Goal: Obtain resource: Obtain resource

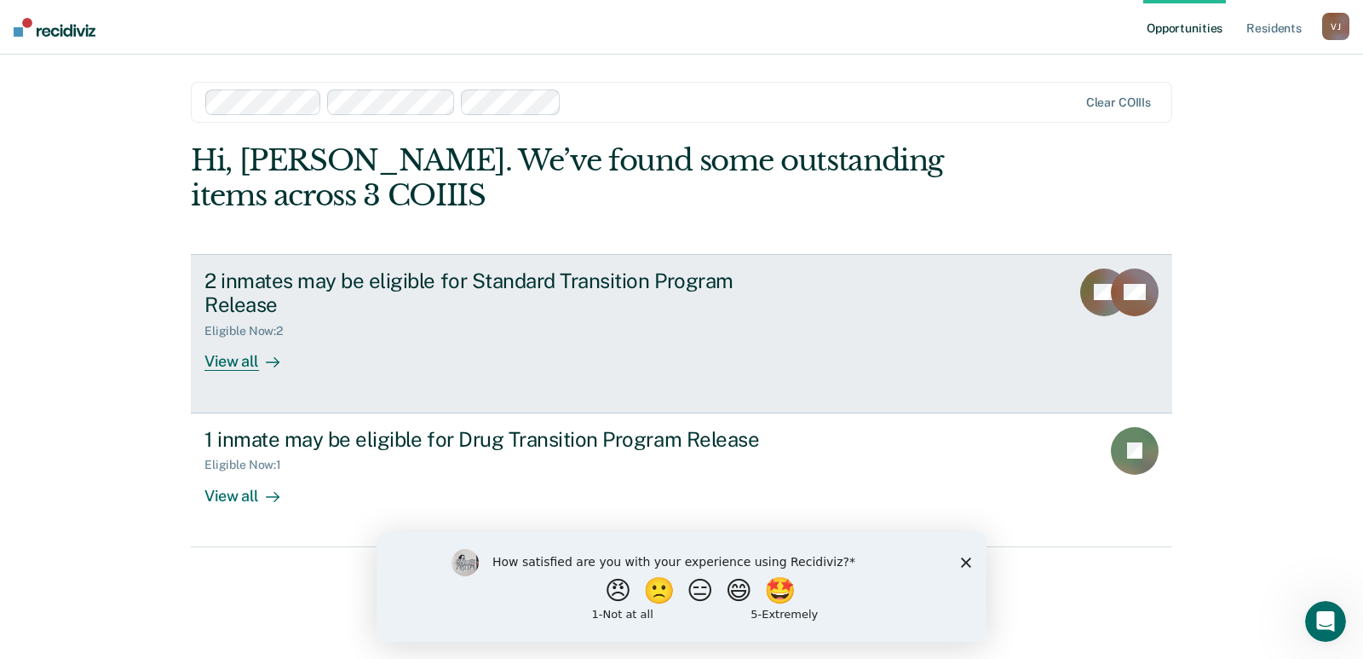
click at [233, 363] on div "View all" at bounding box center [251, 354] width 95 height 33
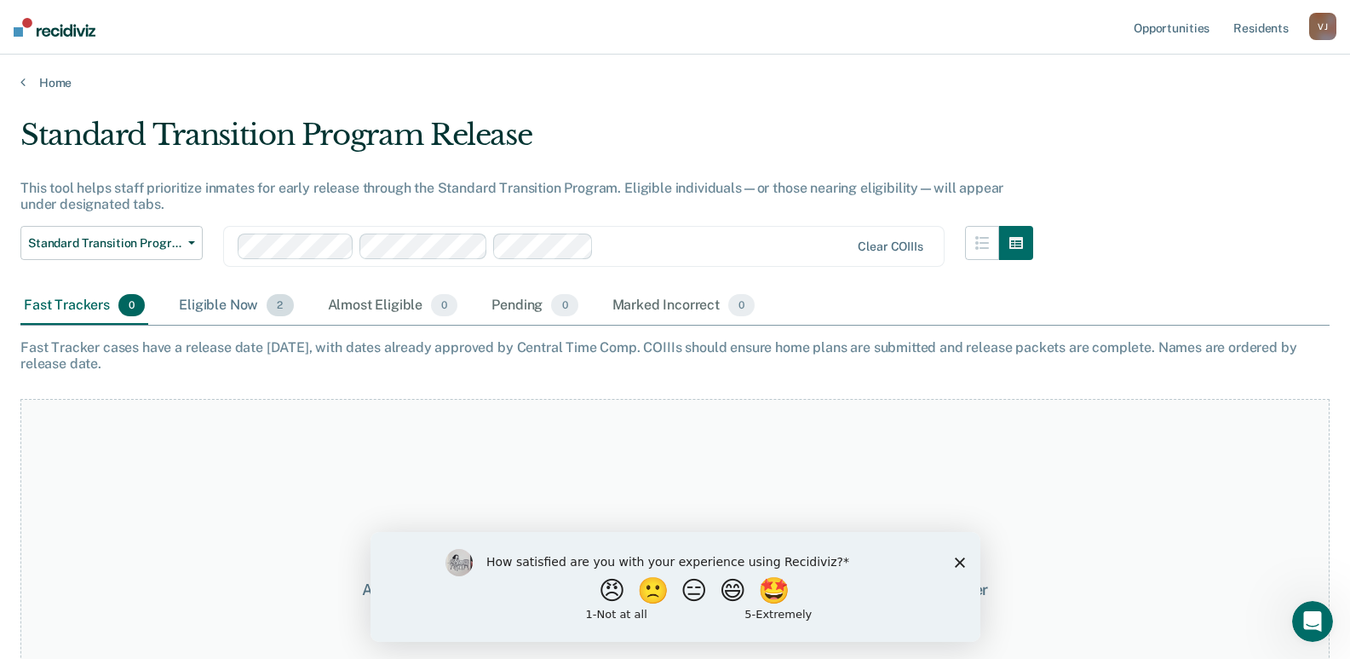
click at [239, 305] on div "Eligible Now 2" at bounding box center [235, 305] width 121 height 37
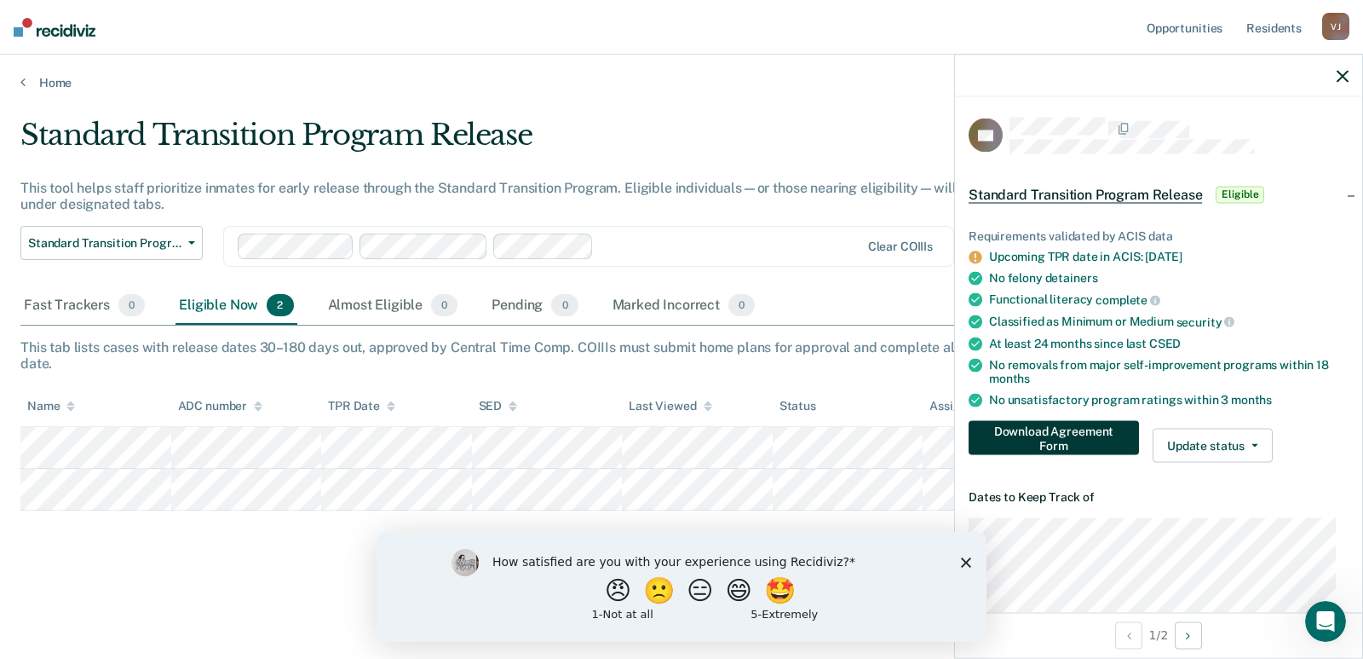
click at [1031, 438] on button "Download Agreement Form" at bounding box center [1054, 438] width 170 height 34
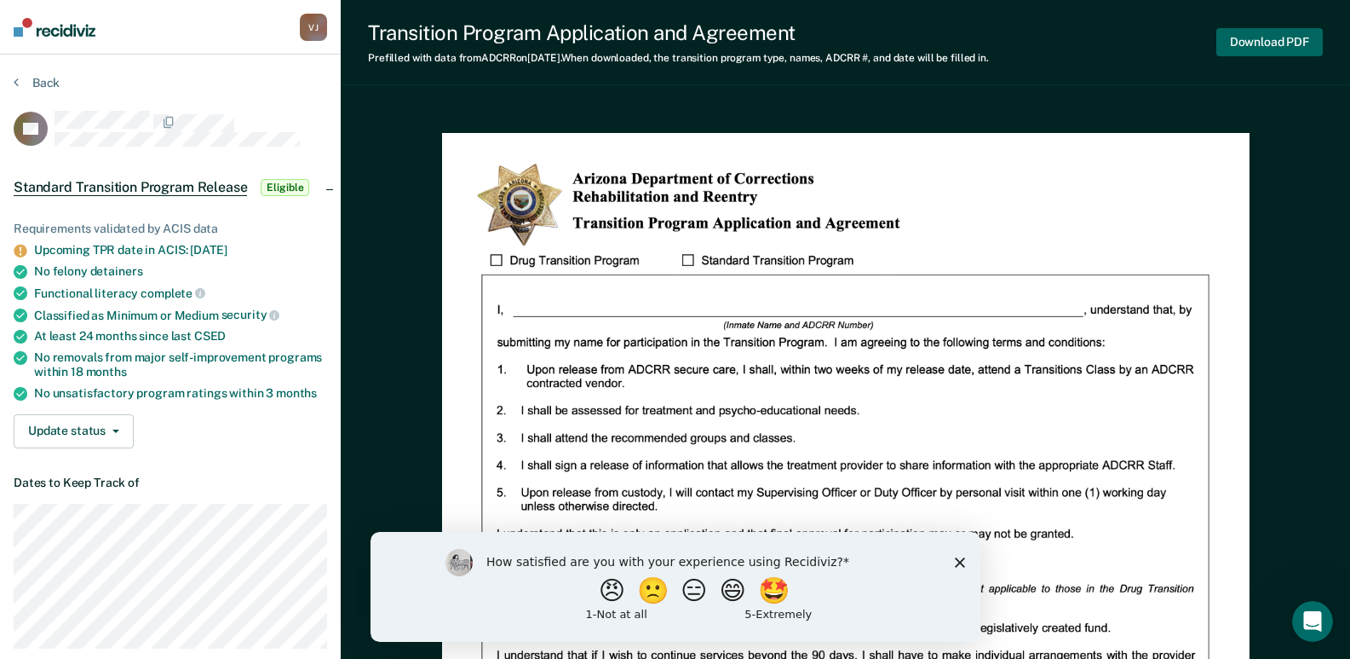
click at [1278, 38] on button "Download PDF" at bounding box center [1269, 42] width 106 height 28
click at [845, 83] on div "Transition Program Application and Agreement Prefilled with data from ADCRR on …" at bounding box center [845, 42] width 1009 height 85
drag, startPoint x: 791, startPoint y: 586, endPoint x: 1215, endPoint y: 1029, distance: 612.8
click at [791, 586] on button "🤩" at bounding box center [774, 589] width 46 height 34
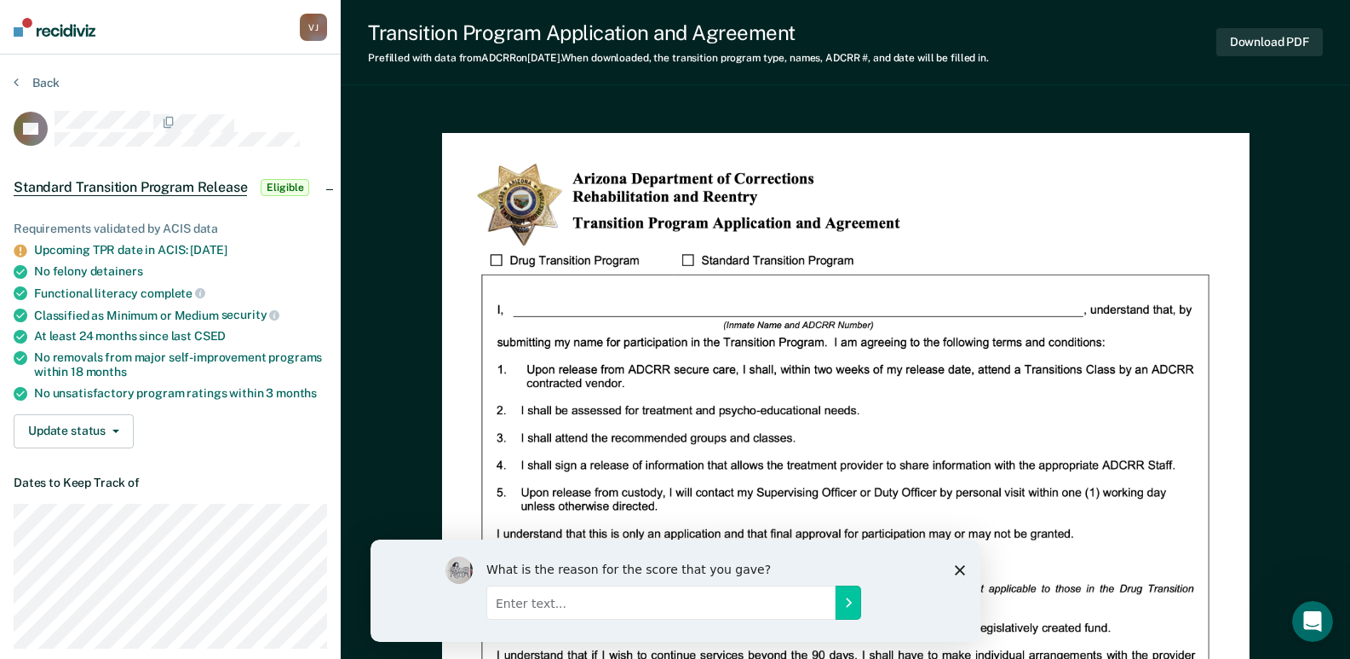
click at [258, 66] on section "Back LD Standard Transition Program Release Eligible Requirements validated by …" at bounding box center [170, 542] width 341 height 974
click at [118, 417] on button "Update status" at bounding box center [74, 431] width 120 height 34
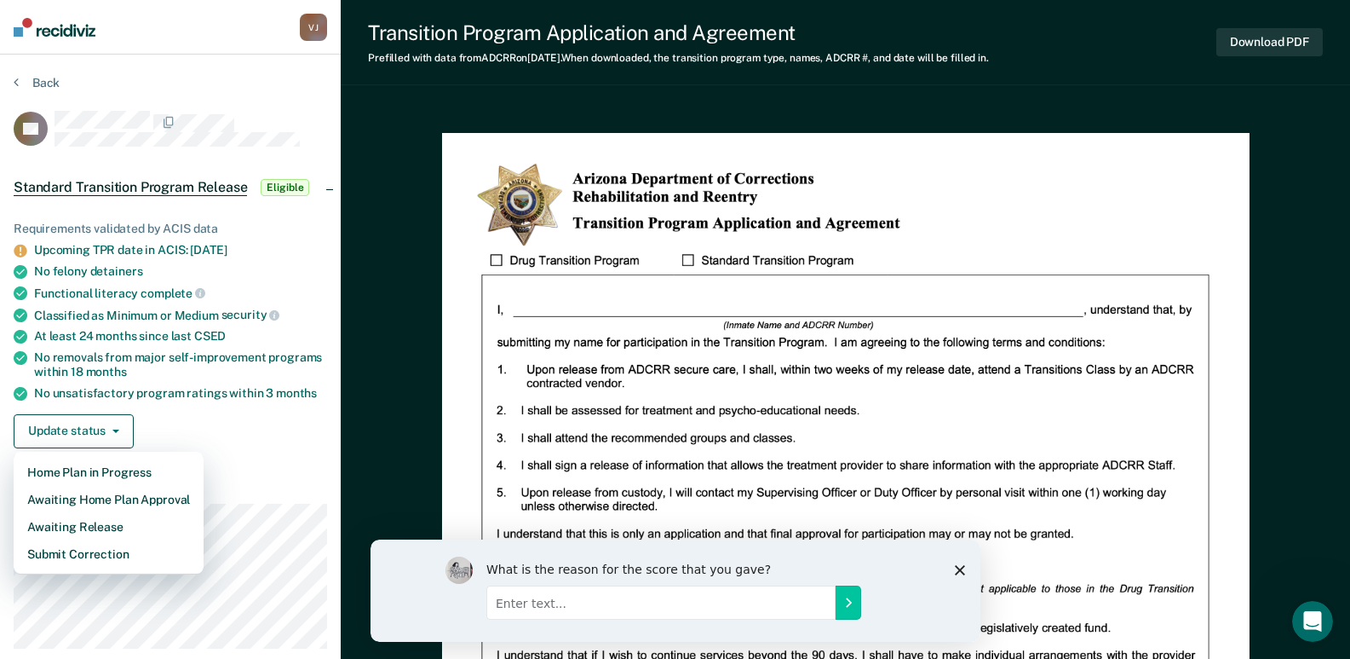
click at [221, 43] on nav "[PERSON_NAME] Profile How it works Log Out" at bounding box center [170, 27] width 341 height 55
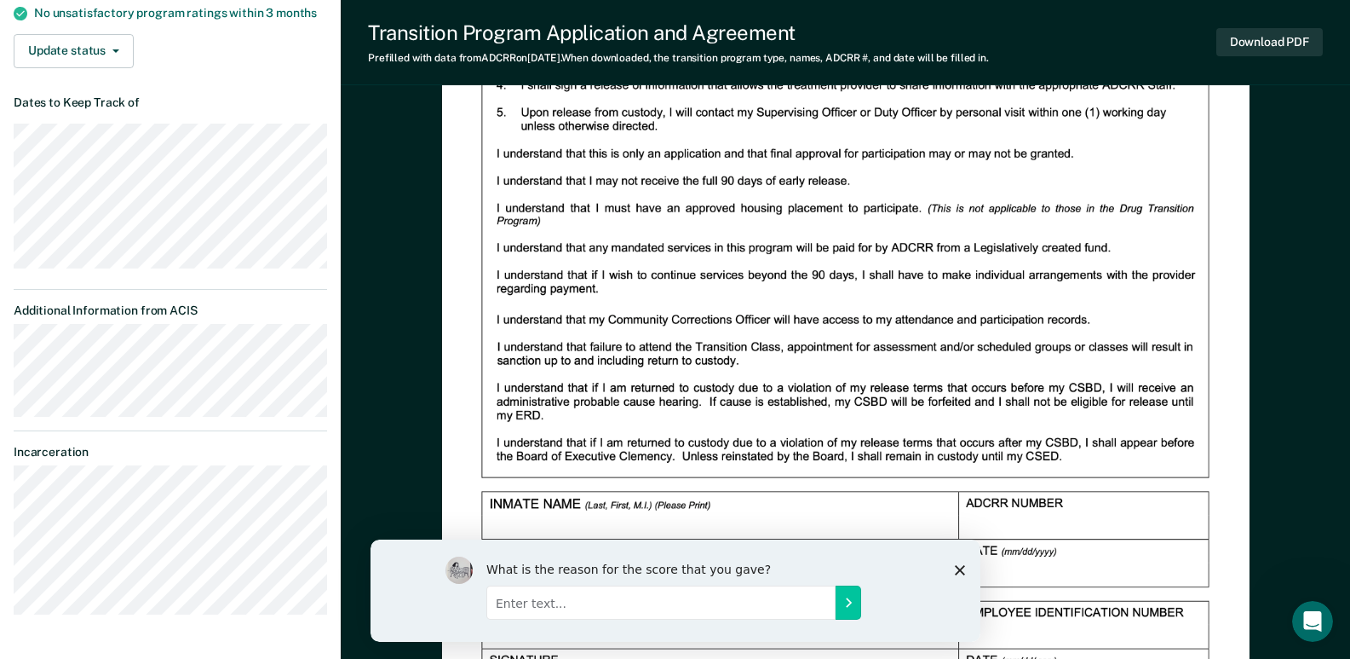
scroll to position [653, 0]
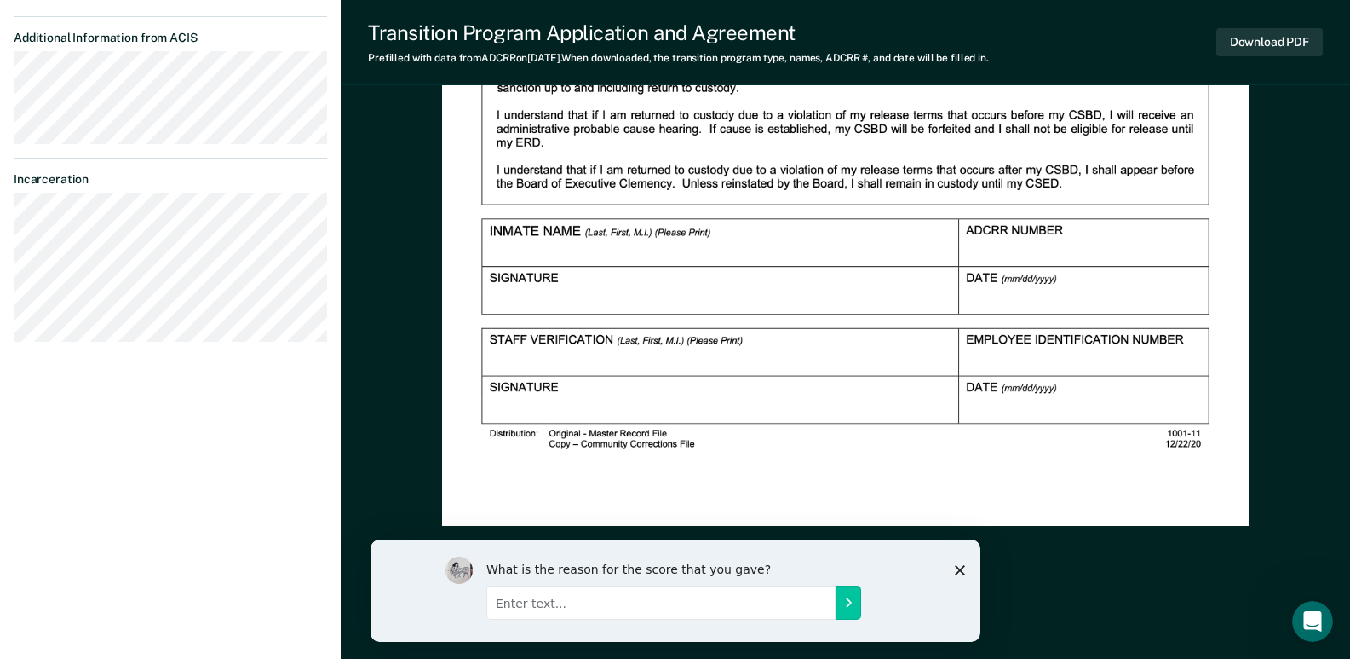
drag, startPoint x: 963, startPoint y: 571, endPoint x: 1348, endPoint y: 1102, distance: 655.9
click at [963, 571] on icon "Close survey" at bounding box center [959, 569] width 10 height 10
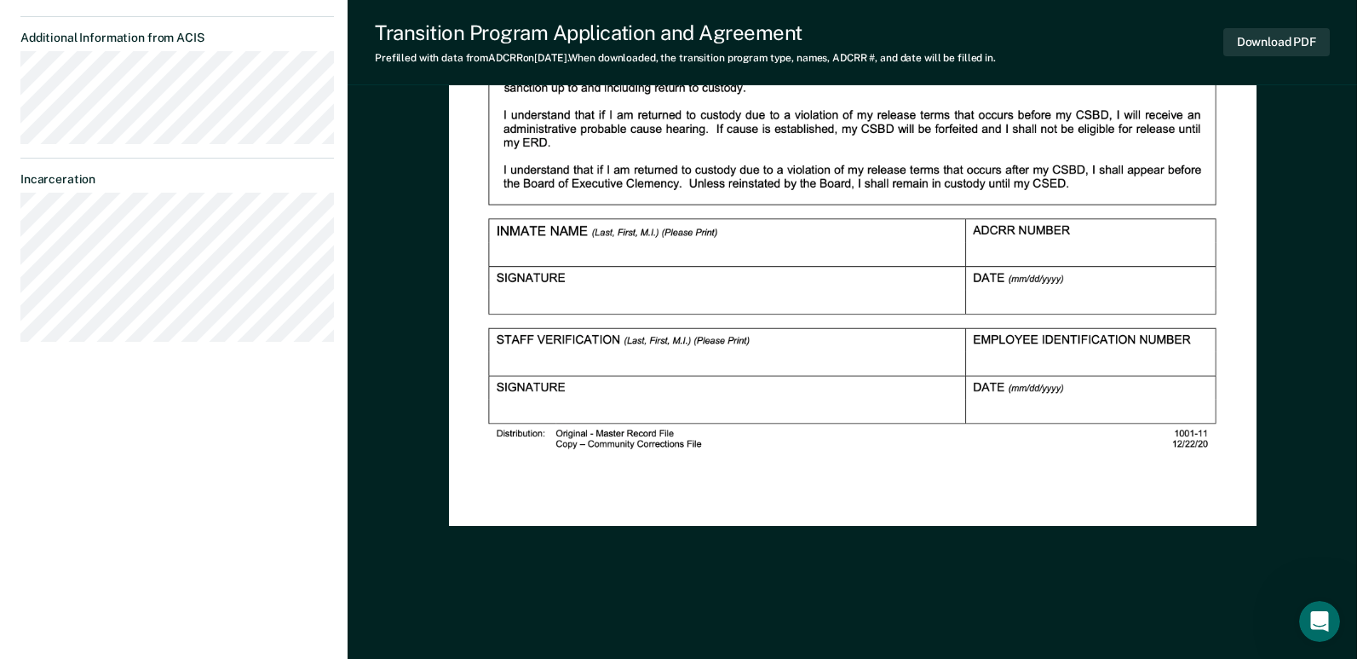
scroll to position [0, 0]
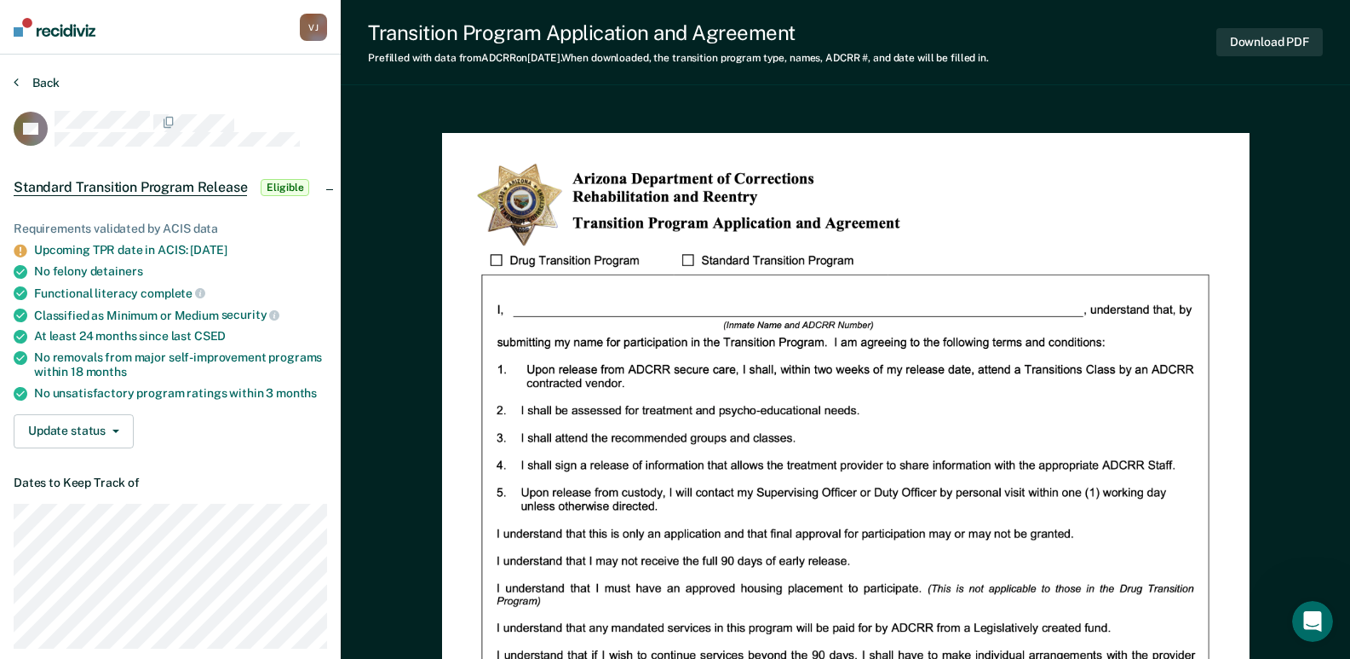
click at [38, 83] on button "Back" at bounding box center [37, 82] width 46 height 15
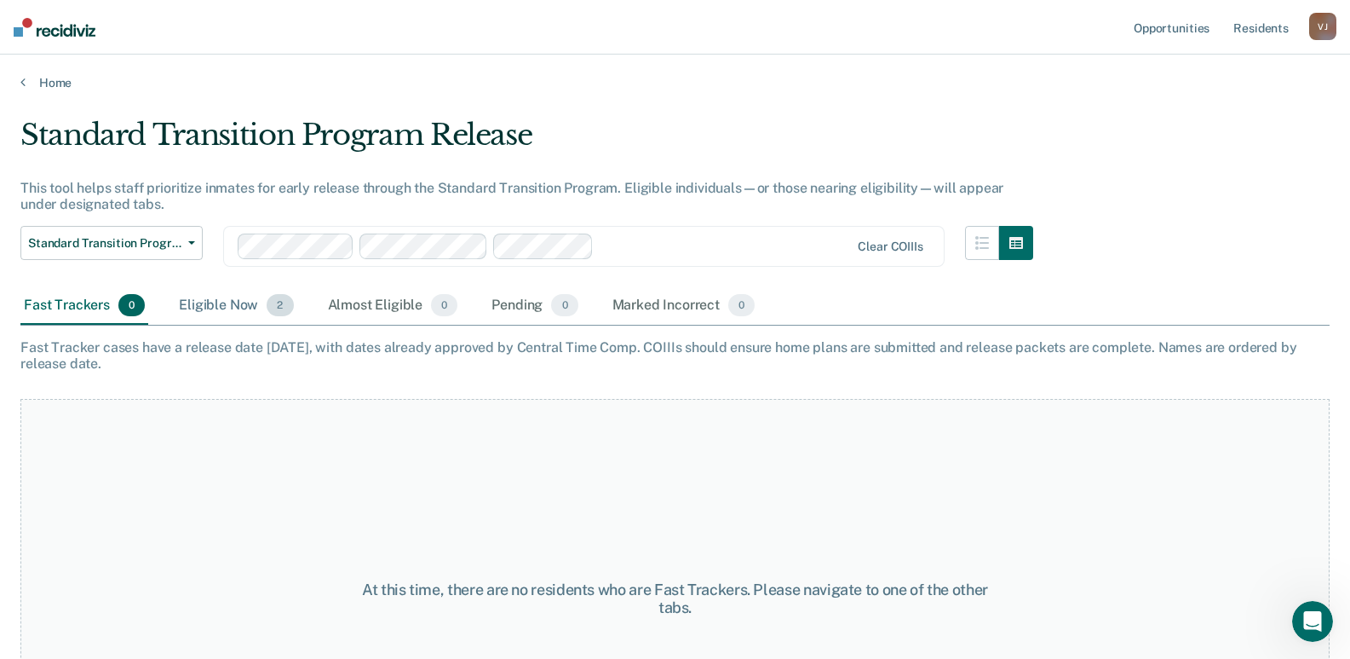
click at [232, 302] on div "Eligible Now 2" at bounding box center [235, 305] width 121 height 37
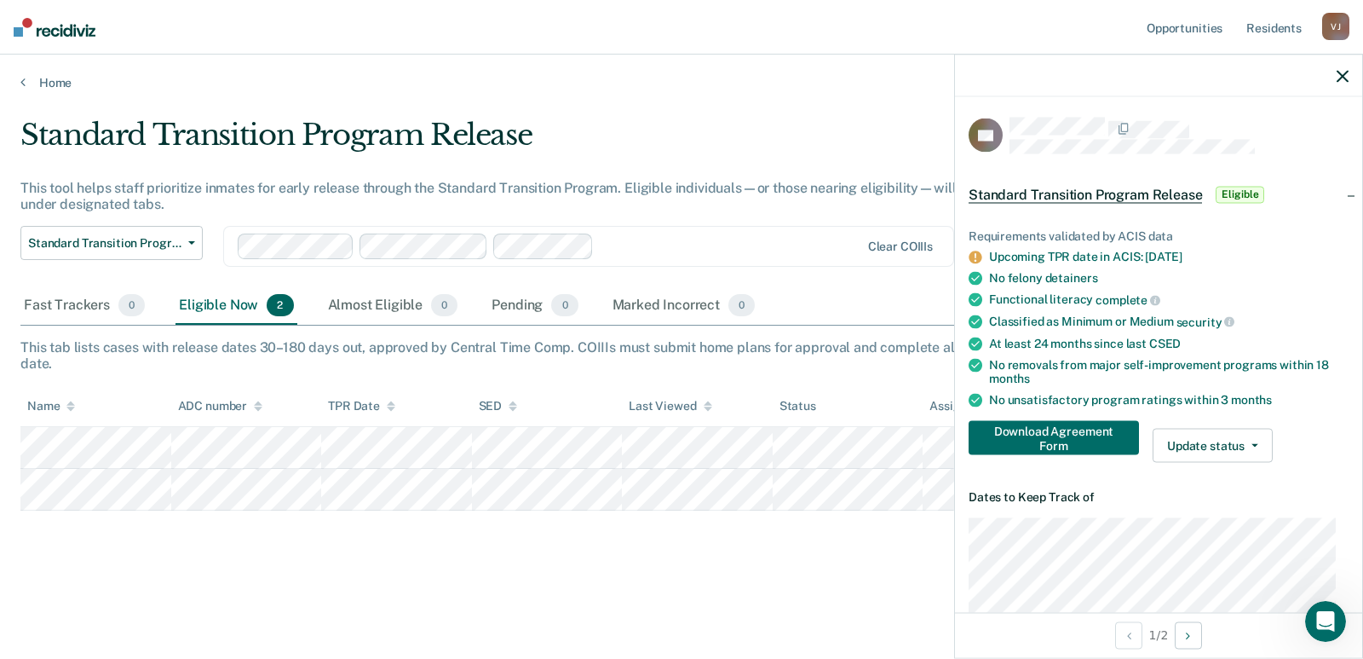
click at [676, 115] on main "Standard Transition Program Release This tool helps staff prioritize inmates fo…" at bounding box center [681, 371] width 1363 height 563
click at [791, 124] on div "Standard Transition Program Release" at bounding box center [531, 142] width 1022 height 49
click at [779, 147] on div "Standard Transition Program Release" at bounding box center [531, 142] width 1022 height 49
click at [493, 570] on div "Standard Transition Program Release This tool helps staff prioritize inmates fo…" at bounding box center [681, 352] width 1322 height 468
click at [1343, 75] on icon "button" at bounding box center [1343, 76] width 12 height 12
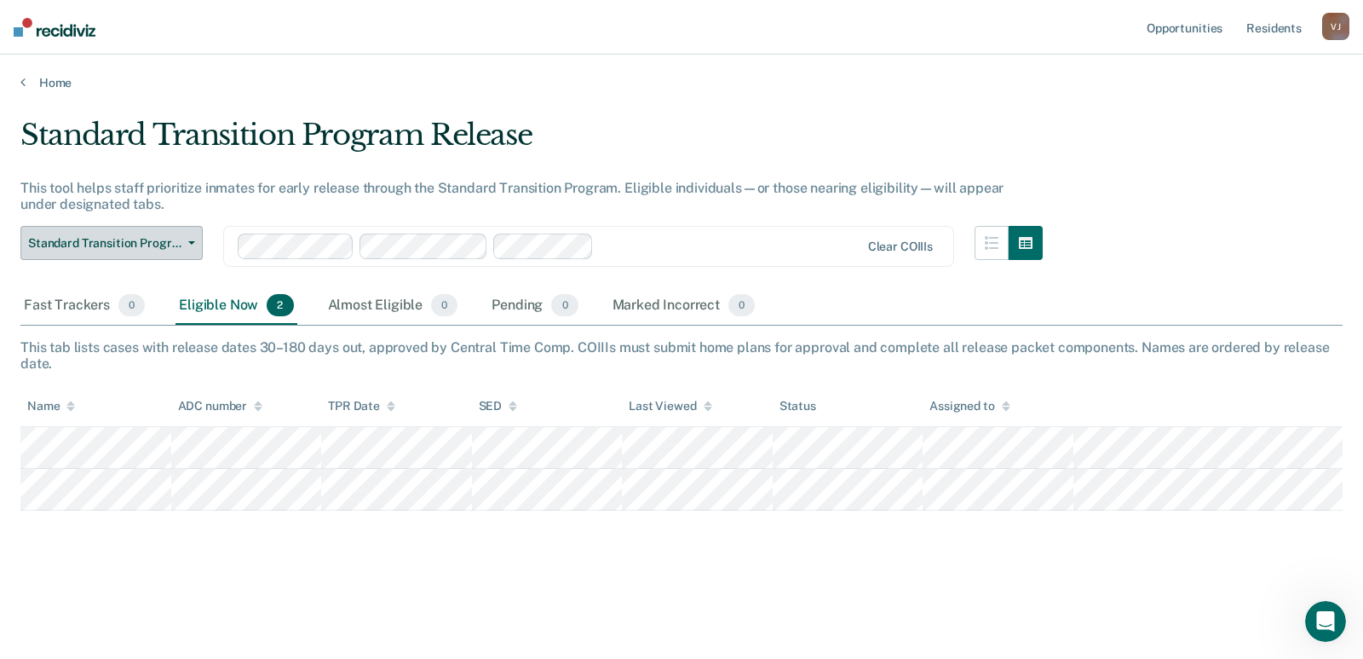
click at [88, 249] on span "Standard Transition Program Release" at bounding box center [104, 243] width 153 height 14
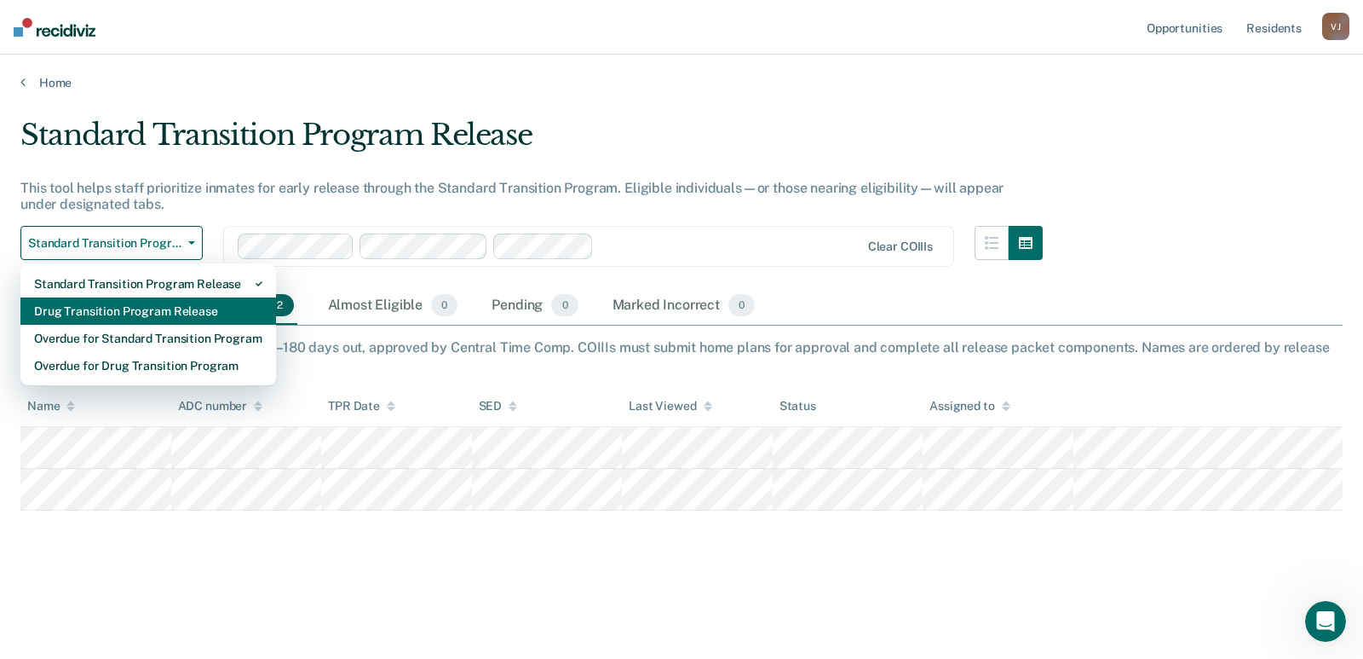
click at [101, 302] on div "Drug Transition Program Release" at bounding box center [148, 310] width 228 height 27
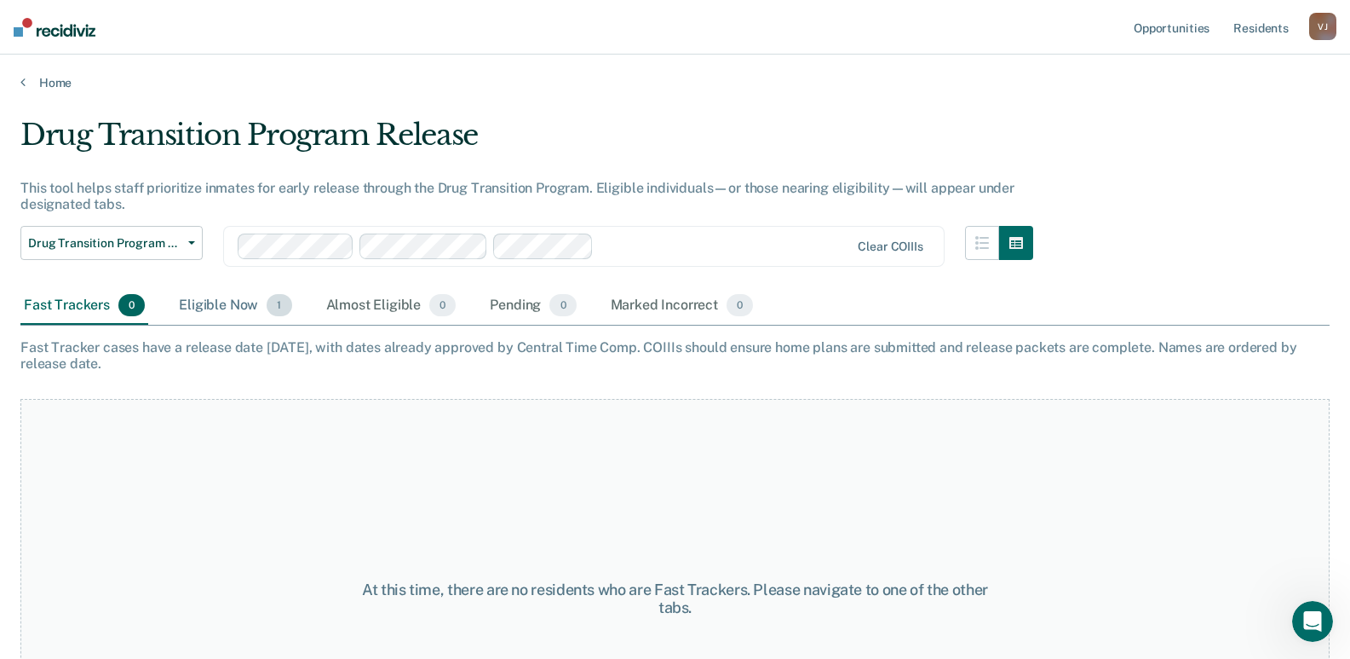
click at [218, 305] on div "Eligible Now 1" at bounding box center [234, 305] width 119 height 37
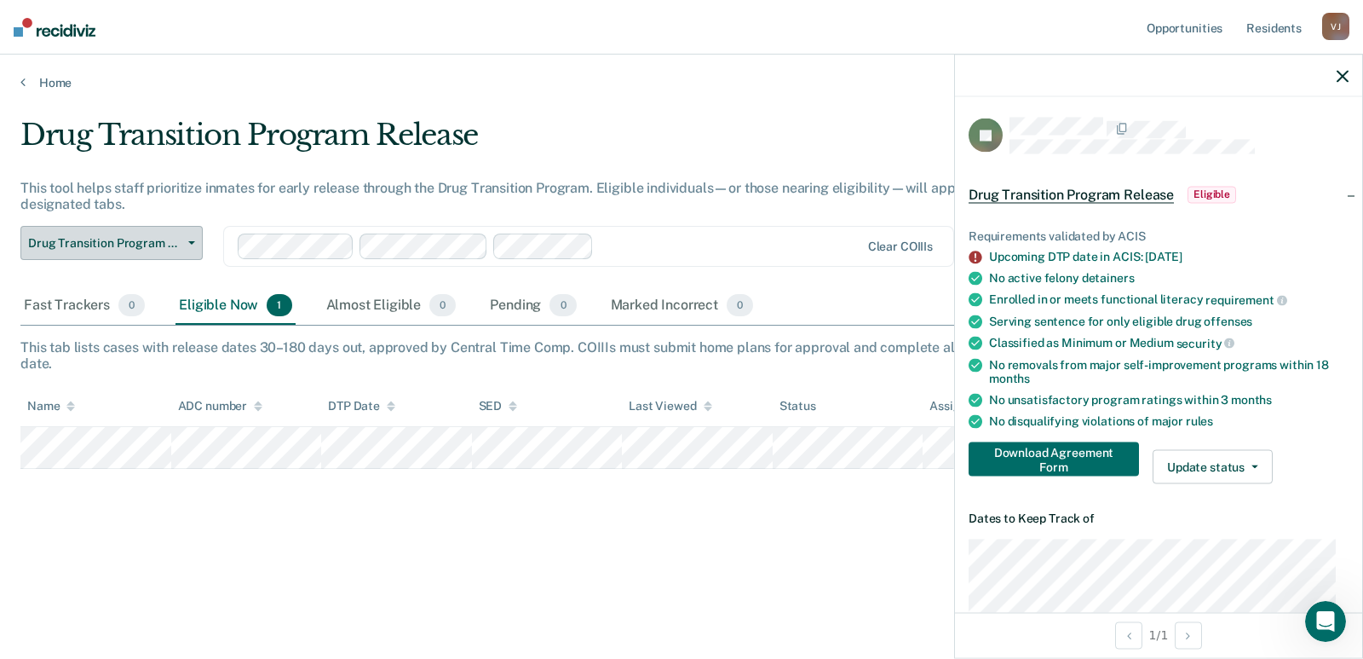
click at [165, 239] on span "Drug Transition Program Release" at bounding box center [104, 243] width 153 height 14
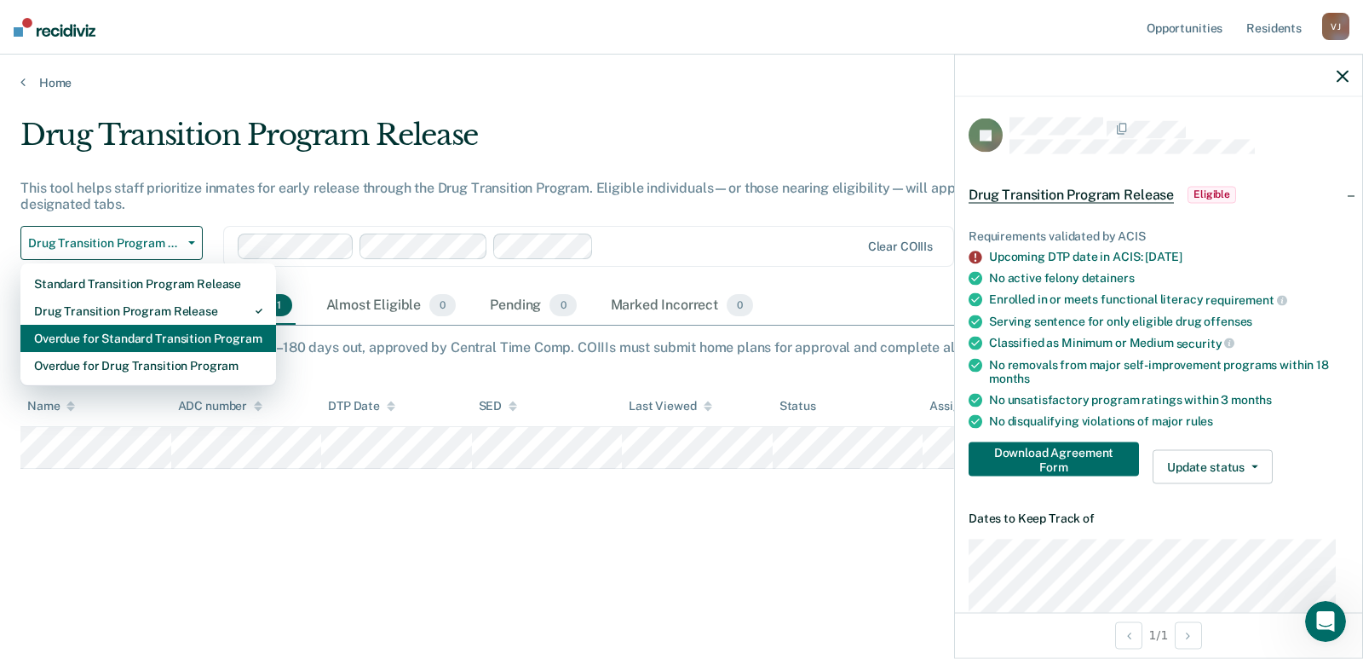
click at [138, 330] on div "Overdue for Standard Transition Program" at bounding box center [148, 338] width 228 height 27
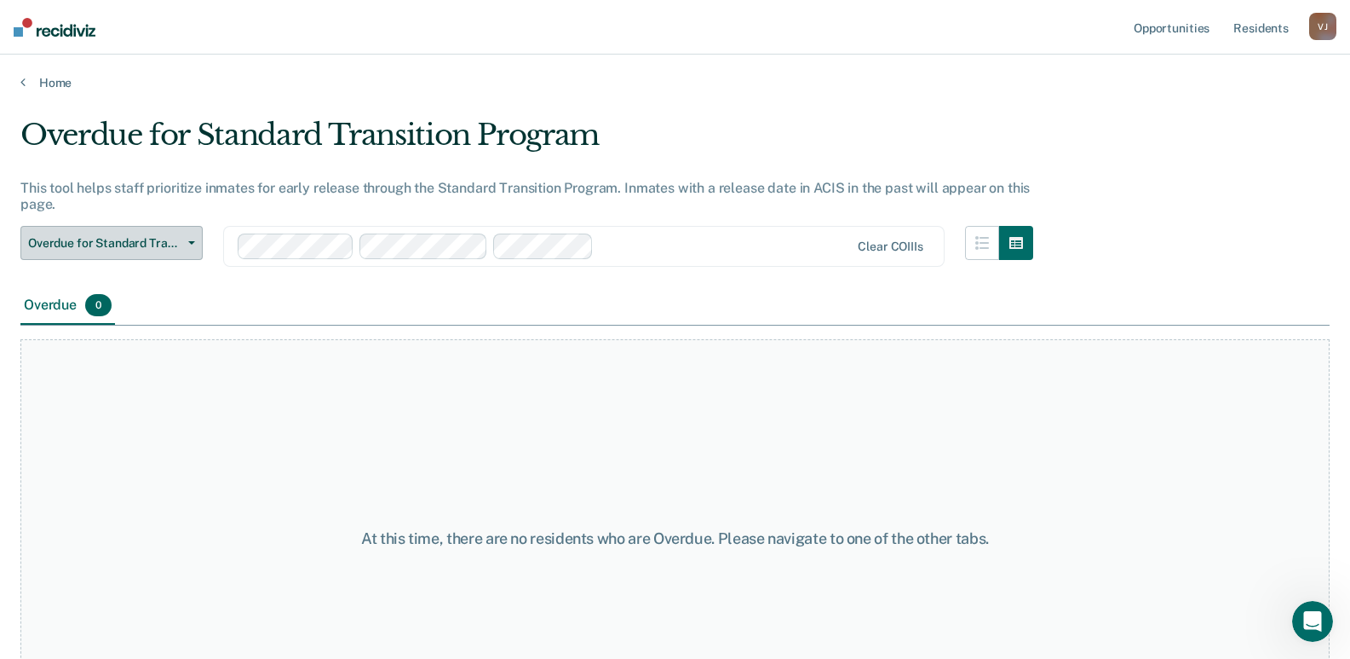
click at [170, 244] on span "Overdue for Standard Transition Program" at bounding box center [104, 243] width 153 height 14
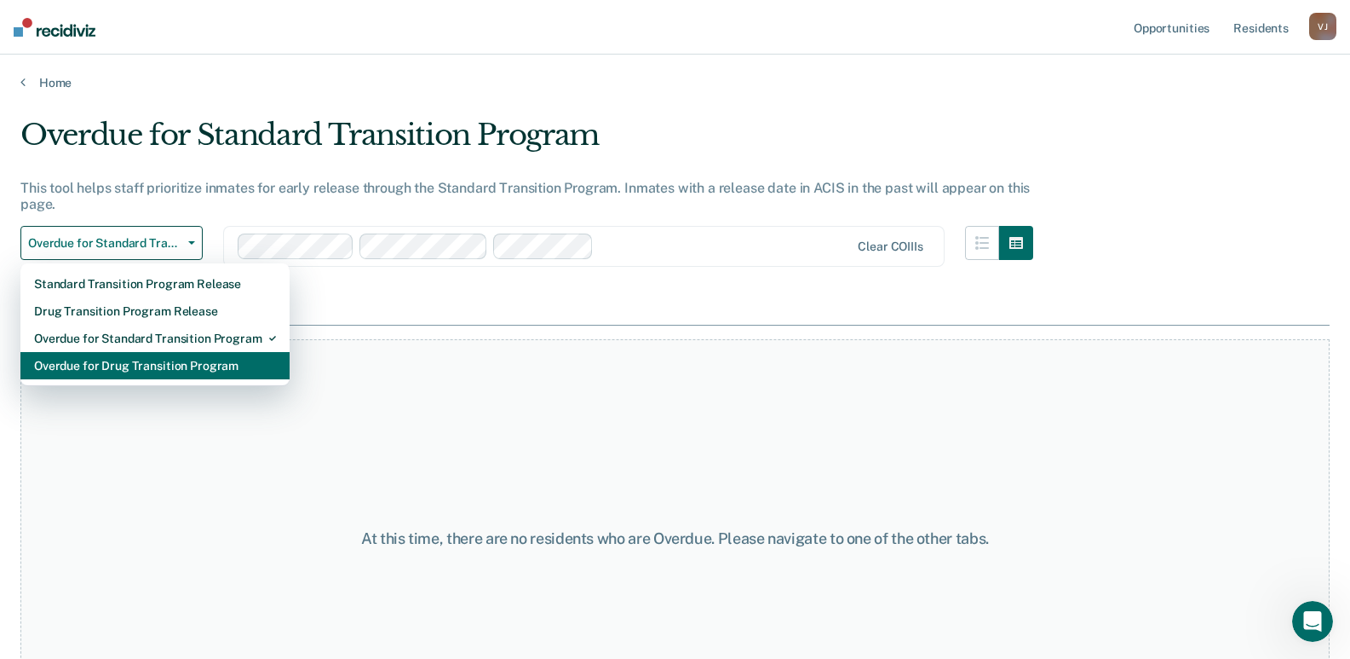
click at [129, 362] on div "Overdue for Drug Transition Program" at bounding box center [155, 365] width 242 height 27
